Goal: Information Seeking & Learning: Learn about a topic

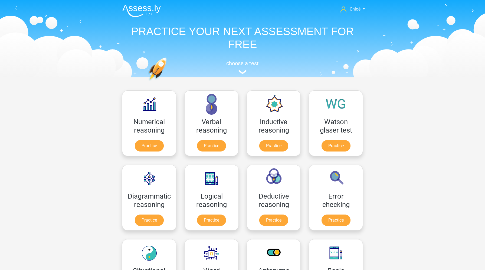
scroll to position [144, 0]
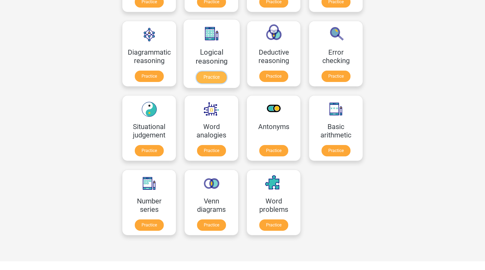
click at [212, 71] on link "Practice" at bounding box center [212, 77] width 30 height 12
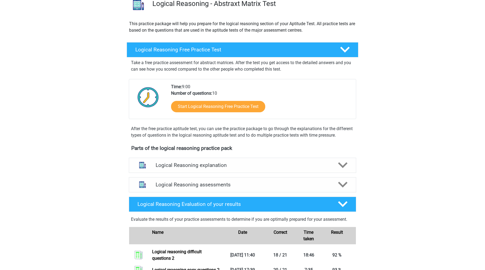
scroll to position [152, 0]
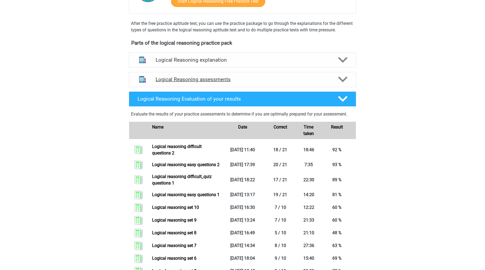
click at [224, 83] on h4 "Logical Reasoning assessments" at bounding box center [243, 79] width 174 height 6
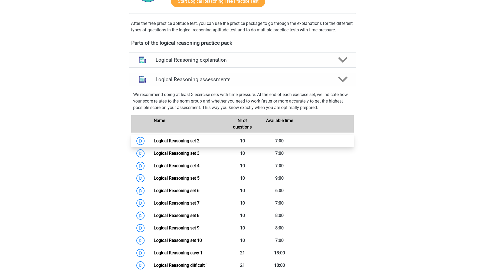
click at [154, 144] on link "Logical Reasoning set 2" at bounding box center [177, 140] width 46 height 5
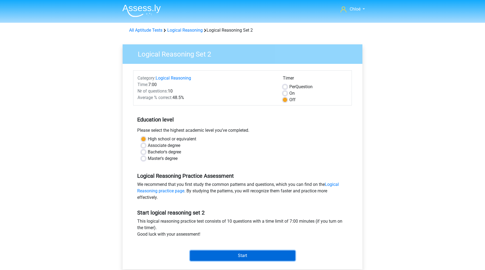
click at [223, 256] on input "Start" at bounding box center [242, 256] width 105 height 10
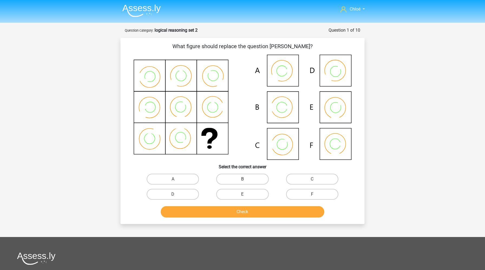
click at [240, 177] on label "B" at bounding box center [242, 179] width 52 height 11
click at [243, 179] on input "B" at bounding box center [245, 181] width 4 height 4
radio input "true"
click at [240, 216] on button "Check" at bounding box center [243, 211] width 164 height 11
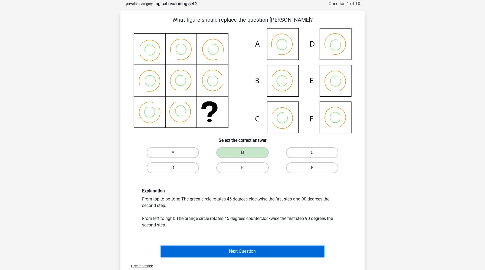
click at [243, 250] on button "Next Question" at bounding box center [243, 251] width 164 height 11
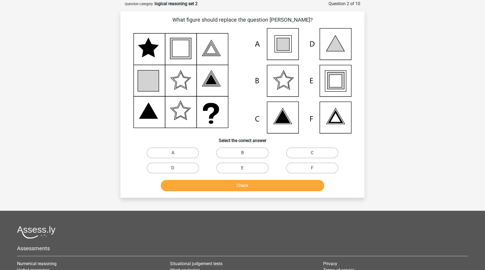
scroll to position [27, 0]
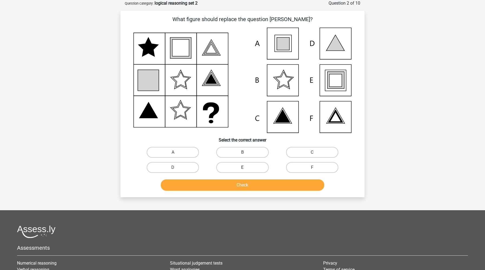
click at [255, 172] on label "E" at bounding box center [242, 167] width 52 height 11
click at [246, 171] on input "E" at bounding box center [245, 170] width 4 height 4
radio input "true"
click at [258, 188] on button "Check" at bounding box center [243, 185] width 164 height 11
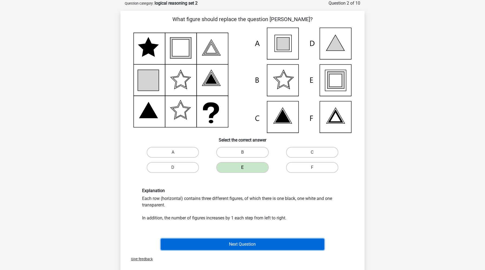
click at [259, 246] on button "Next Question" at bounding box center [243, 244] width 164 height 11
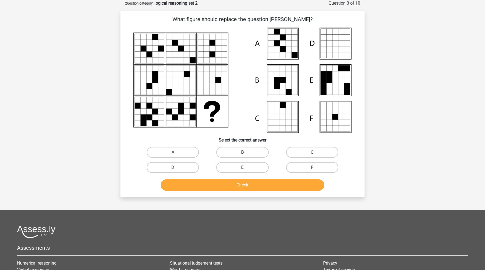
click at [184, 153] on label "A" at bounding box center [173, 152] width 52 height 11
click at [177, 153] on input "A" at bounding box center [175, 154] width 4 height 4
radio input "true"
click at [203, 183] on button "Check" at bounding box center [243, 185] width 164 height 11
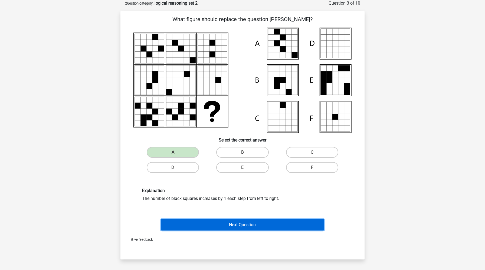
click at [211, 224] on button "Next Question" at bounding box center [243, 224] width 164 height 11
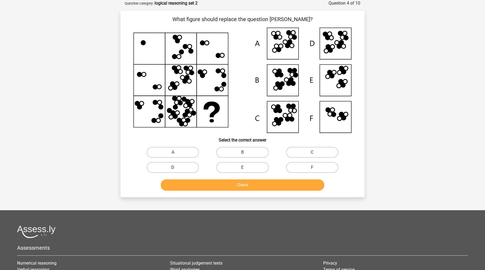
click at [187, 171] on label "D" at bounding box center [173, 167] width 52 height 11
click at [177, 171] on input "D" at bounding box center [175, 170] width 4 height 4
radio input "true"
click at [201, 187] on button "Check" at bounding box center [243, 185] width 164 height 11
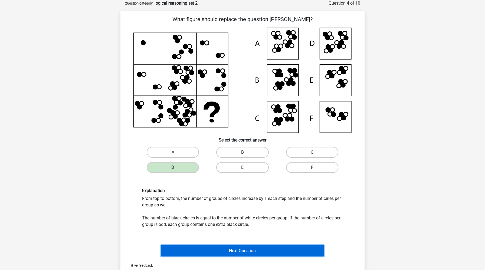
click at [204, 253] on button "Next Question" at bounding box center [243, 250] width 164 height 11
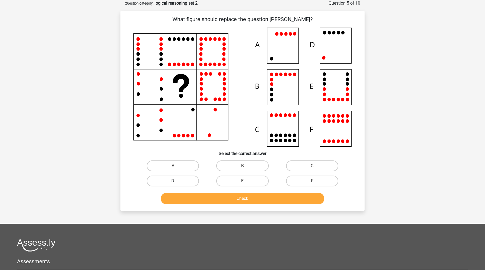
click at [184, 181] on label "D" at bounding box center [173, 181] width 52 height 11
click at [177, 181] on input "D" at bounding box center [175, 183] width 4 height 4
radio input "true"
click at [188, 198] on button "Check" at bounding box center [243, 198] width 164 height 11
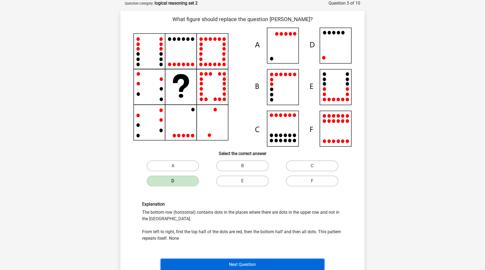
click at [198, 262] on button "Next Question" at bounding box center [243, 264] width 164 height 11
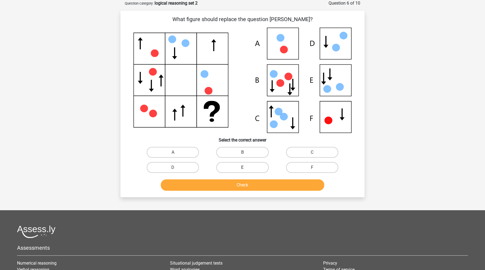
click at [248, 170] on label "E" at bounding box center [242, 167] width 52 height 11
click at [246, 170] on input "E" at bounding box center [245, 170] width 4 height 4
radio input "true"
click at [248, 186] on button "Check" at bounding box center [243, 185] width 164 height 11
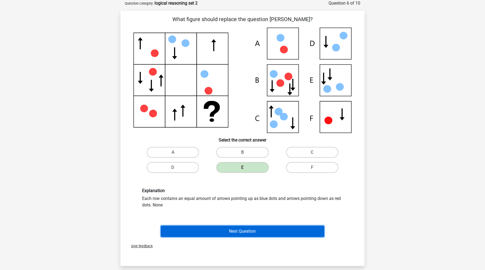
click at [256, 229] on button "Next Question" at bounding box center [243, 231] width 164 height 11
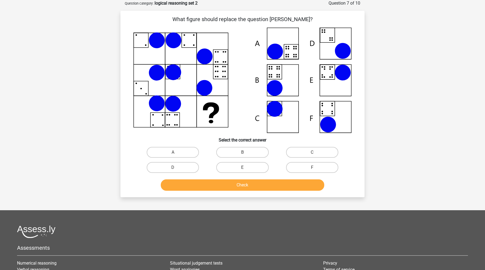
click at [255, 158] on div "B" at bounding box center [243, 152] width 70 height 15
click at [255, 153] on label "B" at bounding box center [242, 152] width 52 height 11
click at [246, 153] on input "B" at bounding box center [245, 154] width 4 height 4
radio input "true"
click at [255, 191] on button "Check" at bounding box center [243, 185] width 164 height 11
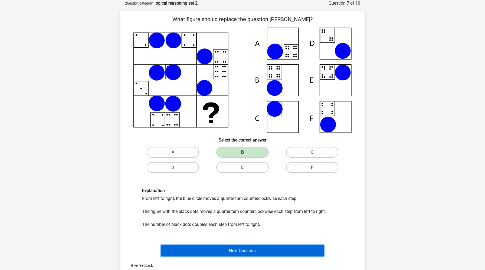
click at [263, 249] on button "Next Question" at bounding box center [243, 250] width 164 height 11
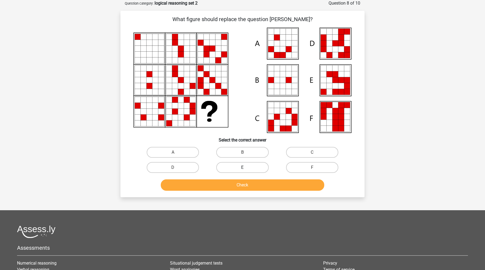
click at [257, 169] on label "E" at bounding box center [242, 167] width 52 height 11
click at [246, 169] on input "E" at bounding box center [245, 170] width 4 height 4
radio input "true"
click at [257, 186] on button "Check" at bounding box center [243, 185] width 164 height 11
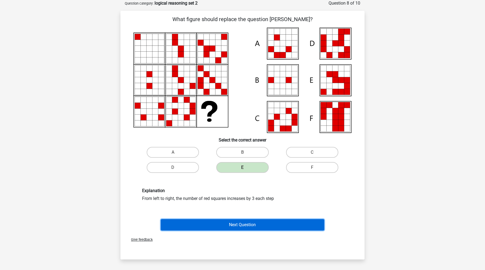
click at [260, 220] on button "Next Question" at bounding box center [243, 224] width 164 height 11
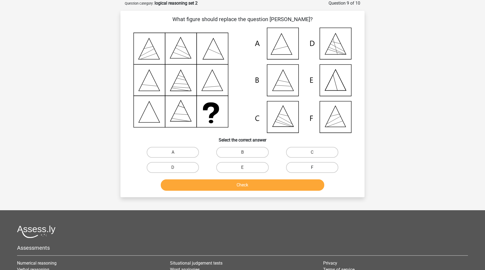
click at [305, 164] on label "F" at bounding box center [312, 167] width 52 height 11
click at [312, 168] on input "F" at bounding box center [314, 170] width 4 height 4
radio input "true"
click at [299, 185] on button "Check" at bounding box center [243, 185] width 164 height 11
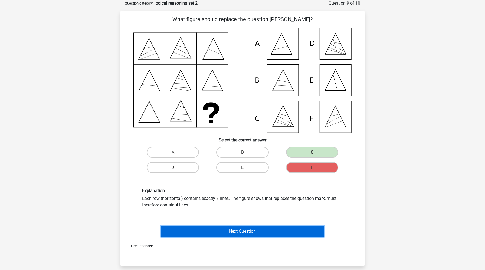
click at [307, 235] on button "Next Question" at bounding box center [243, 231] width 164 height 11
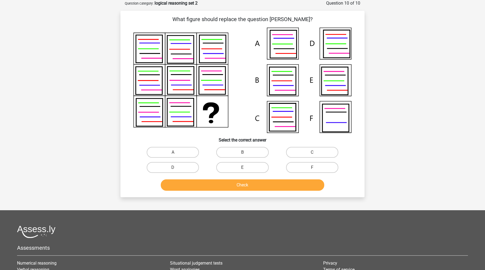
click at [176, 154] on input "A" at bounding box center [175, 154] width 4 height 4
radio input "true"
click at [196, 183] on button "Check" at bounding box center [243, 185] width 164 height 11
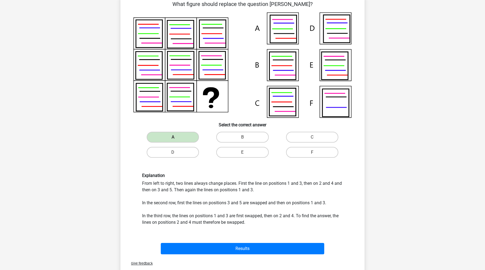
scroll to position [47, 0]
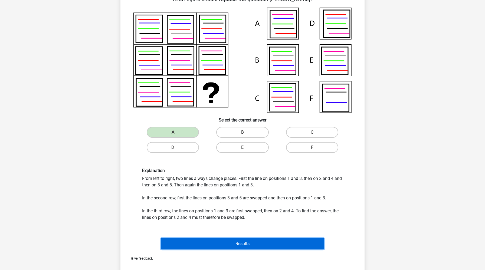
click at [203, 239] on button "Results" at bounding box center [243, 243] width 164 height 11
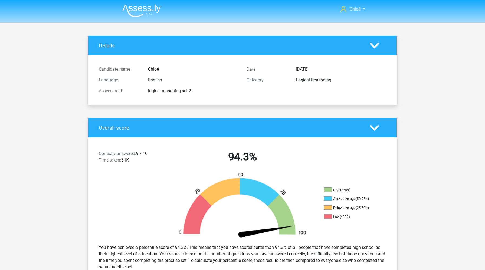
click at [146, 13] on img at bounding box center [141, 10] width 38 height 13
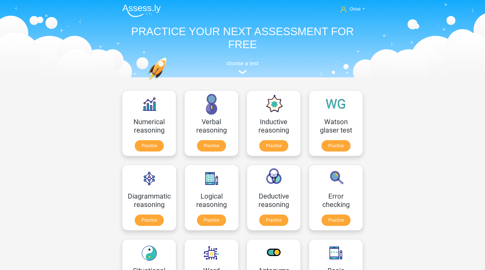
scroll to position [169, 0]
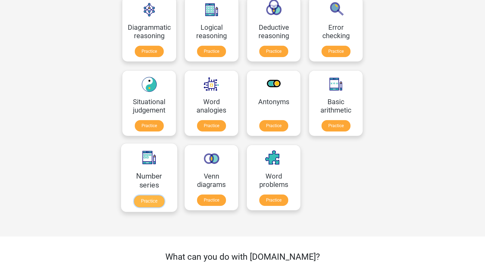
click at [148, 199] on link "Practice" at bounding box center [149, 202] width 30 height 12
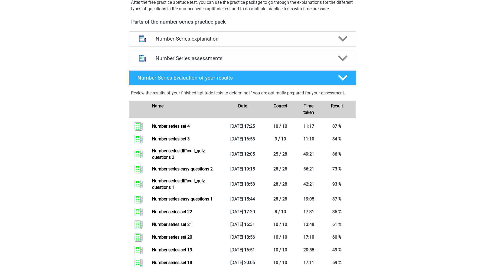
scroll to position [46, 0]
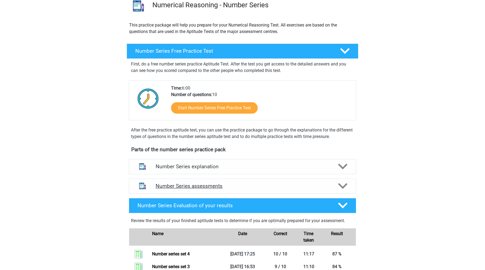
click at [187, 183] on h4 "Number Series assessments" at bounding box center [243, 186] width 174 height 6
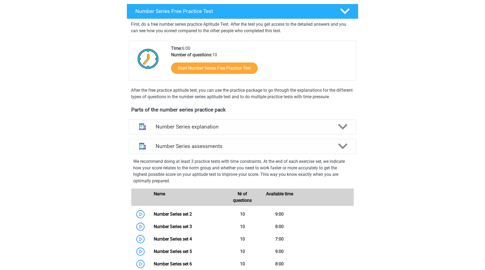
scroll to position [184, 0]
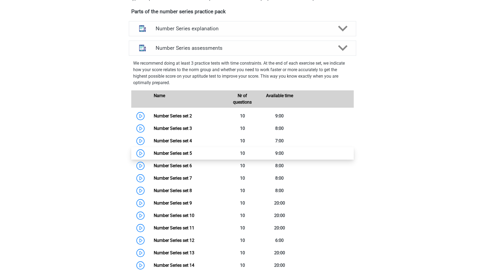
click at [154, 153] on link "Number Series set 5" at bounding box center [173, 153] width 38 height 5
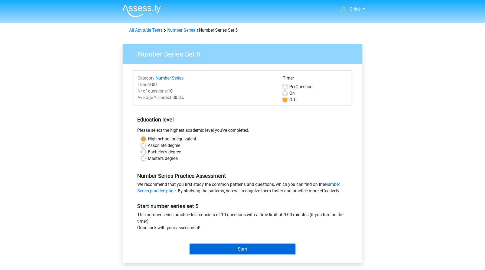
click at [206, 251] on input "Start" at bounding box center [242, 249] width 105 height 10
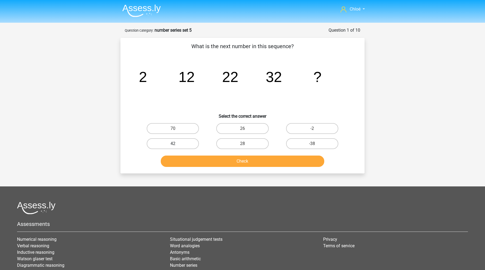
click at [195, 145] on label "42" at bounding box center [173, 143] width 52 height 11
click at [177, 145] on input "42" at bounding box center [175, 146] width 4 height 4
radio input "true"
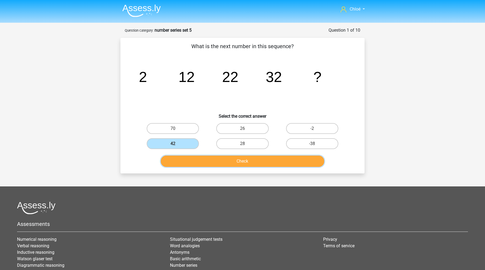
click at [203, 161] on button "Check" at bounding box center [243, 161] width 164 height 11
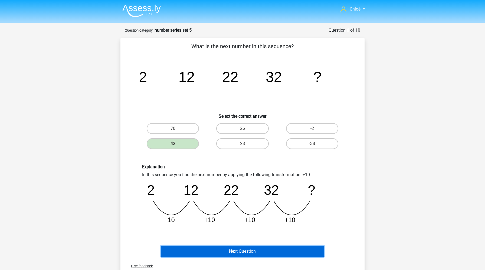
click at [214, 254] on button "Next Question" at bounding box center [243, 251] width 164 height 11
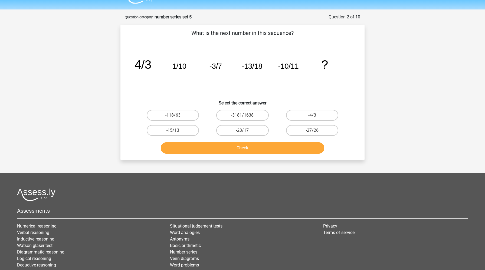
scroll to position [27, 0]
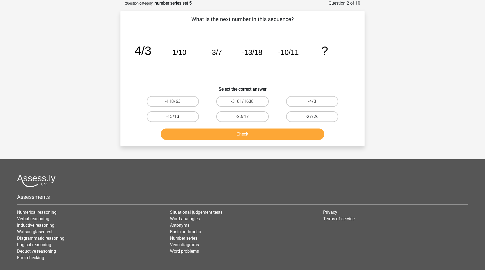
click at [301, 116] on label "-27/26" at bounding box center [312, 116] width 52 height 11
click at [312, 117] on input "-27/26" at bounding box center [314, 119] width 4 height 4
radio input "true"
click at [300, 133] on button "Check" at bounding box center [243, 134] width 164 height 11
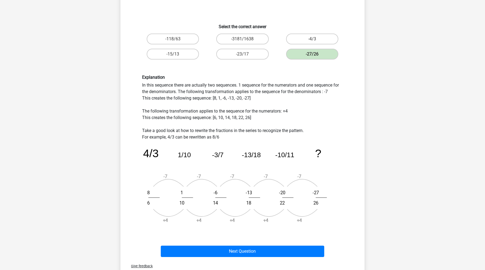
scroll to position [126, 0]
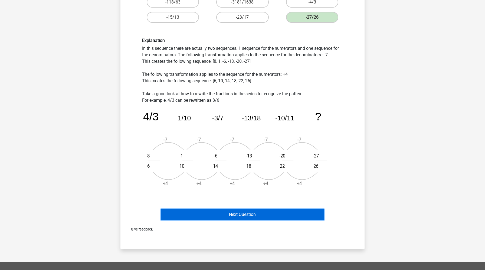
click at [285, 219] on button "Next Question" at bounding box center [243, 214] width 164 height 11
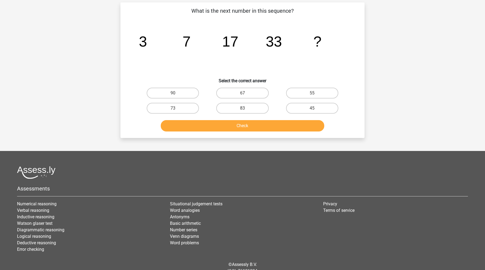
scroll to position [27, 0]
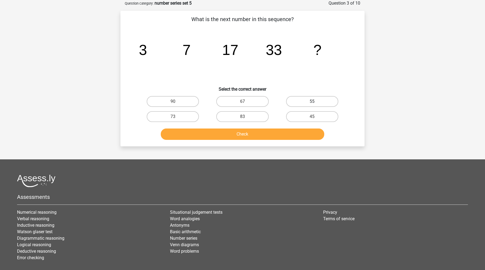
click at [295, 99] on label "55" at bounding box center [312, 101] width 52 height 11
click at [312, 102] on input "55" at bounding box center [314, 104] width 4 height 4
radio input "true"
click at [279, 135] on button "Check" at bounding box center [243, 134] width 164 height 11
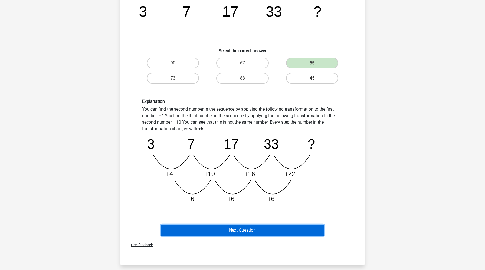
click at [280, 234] on button "Next Question" at bounding box center [243, 230] width 164 height 11
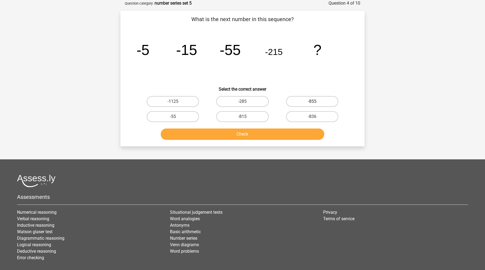
click at [298, 100] on label "-855" at bounding box center [312, 101] width 52 height 11
click at [312, 102] on input "-855" at bounding box center [314, 104] width 4 height 4
radio input "true"
click at [282, 132] on button "Check" at bounding box center [243, 134] width 164 height 11
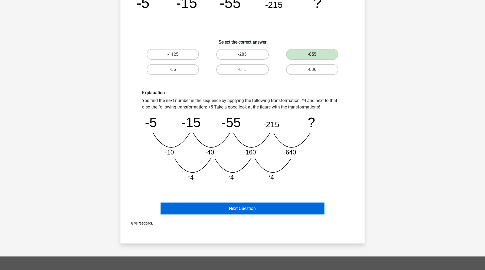
click at [276, 208] on button "Next Question" at bounding box center [243, 208] width 164 height 11
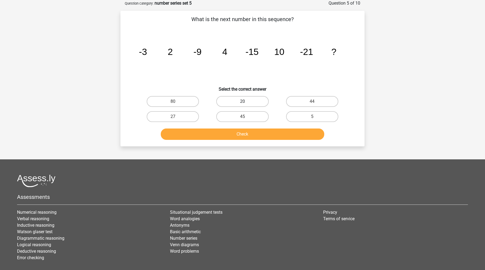
click at [250, 99] on label "20" at bounding box center [242, 101] width 52 height 11
click at [246, 102] on input "20" at bounding box center [245, 104] width 4 height 4
radio input "true"
click at [251, 131] on button "Check" at bounding box center [243, 134] width 164 height 11
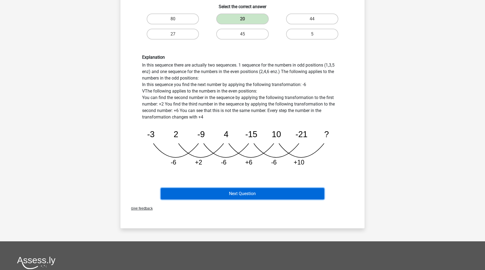
click at [249, 192] on button "Next Question" at bounding box center [243, 193] width 164 height 11
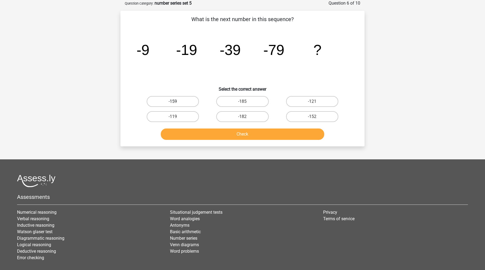
click at [177, 103] on label "-159" at bounding box center [173, 101] width 52 height 11
click at [177, 103] on input "-159" at bounding box center [175, 104] width 4 height 4
radio input "true"
click at [196, 135] on button "Check" at bounding box center [243, 134] width 164 height 11
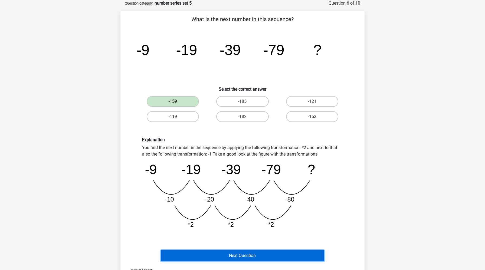
click at [219, 260] on button "Next Question" at bounding box center [243, 255] width 164 height 11
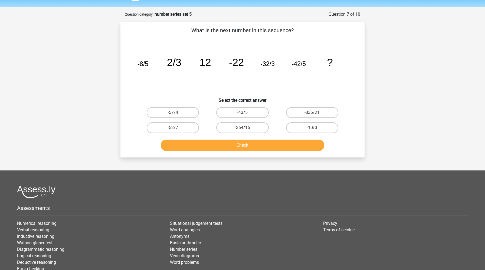
scroll to position [16, 0]
click at [192, 126] on label "-52/7" at bounding box center [173, 128] width 52 height 11
click at [177, 128] on input "-52/7" at bounding box center [175, 130] width 4 height 4
radio input "true"
click at [201, 148] on button "Check" at bounding box center [243, 145] width 164 height 11
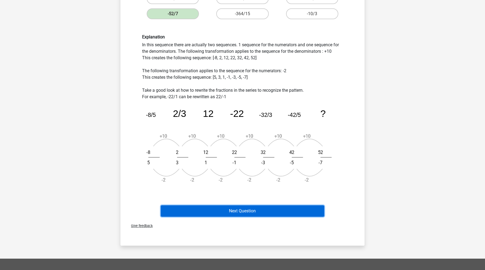
click at [208, 213] on button "Next Question" at bounding box center [243, 211] width 164 height 11
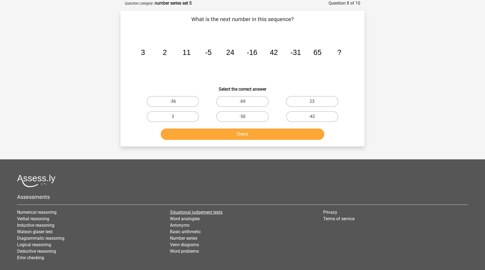
scroll to position [27, 0]
click at [295, 116] on label "-42" at bounding box center [312, 116] width 52 height 11
click at [312, 117] on input "-42" at bounding box center [314, 119] width 4 height 4
radio input "true"
click at [272, 135] on button "Check" at bounding box center [243, 134] width 164 height 11
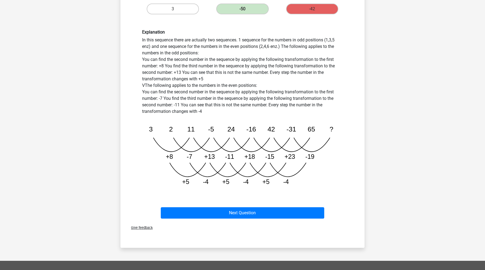
scroll to position [175, 0]
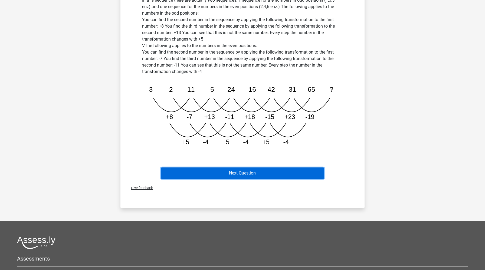
click at [266, 170] on button "Next Question" at bounding box center [243, 173] width 164 height 11
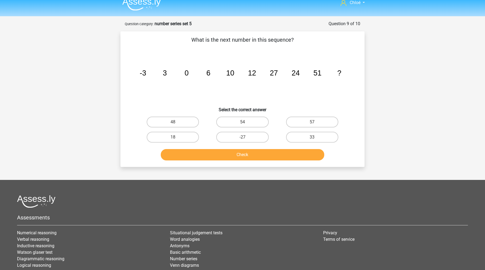
scroll to position [0, 0]
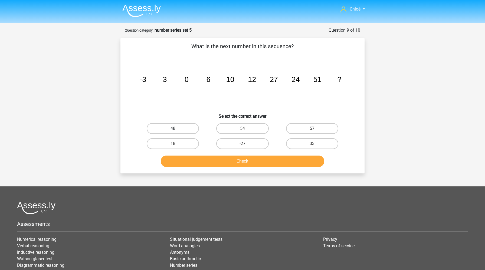
click at [178, 128] on label "48" at bounding box center [173, 128] width 52 height 11
click at [177, 129] on input "48" at bounding box center [175, 131] width 4 height 4
radio input "true"
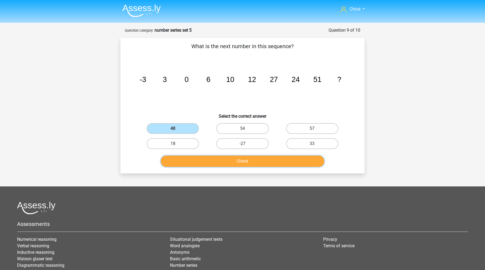
click at [194, 166] on button "Check" at bounding box center [243, 161] width 164 height 11
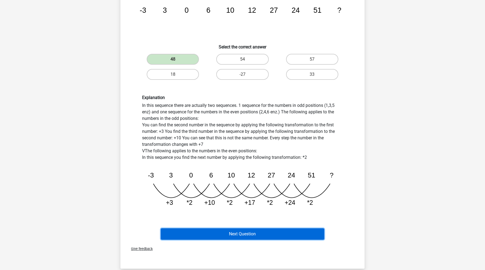
click at [201, 234] on button "Next Question" at bounding box center [243, 234] width 164 height 11
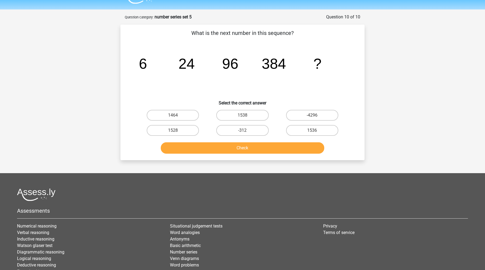
scroll to position [13, 0]
click at [300, 131] on label "1536" at bounding box center [312, 130] width 52 height 11
click at [312, 131] on input "1536" at bounding box center [314, 133] width 4 height 4
radio input "true"
click at [278, 150] on button "Check" at bounding box center [243, 148] width 164 height 11
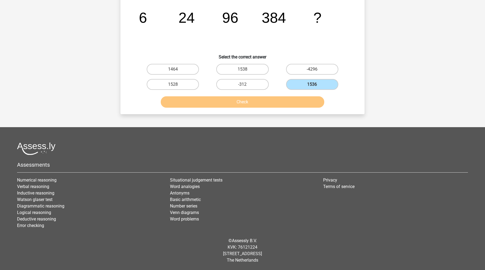
scroll to position [0, 0]
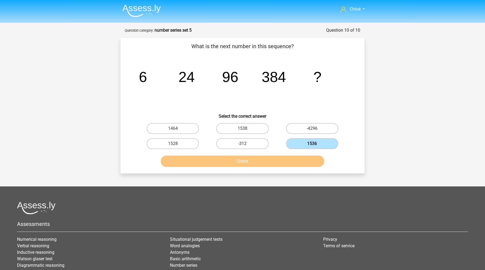
click at [305, 142] on label "1536" at bounding box center [312, 143] width 52 height 11
click at [312, 144] on input "1536" at bounding box center [314, 146] width 4 height 4
